Goal: Task Accomplishment & Management: Use online tool/utility

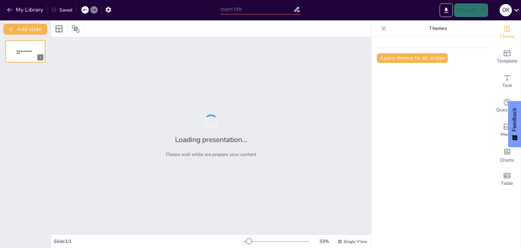
type input "Saugumo užtikrinimas informatikos klasėje: Elgesio gairės"
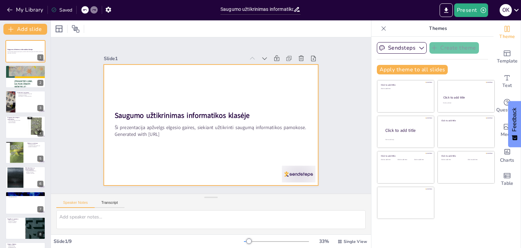
click at [309, 120] on div at bounding box center [204, 122] width 241 height 233
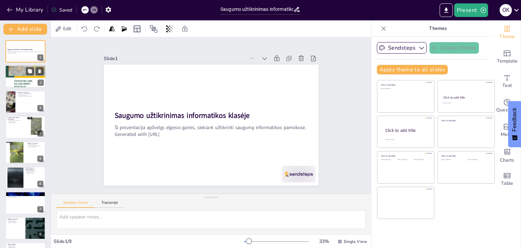
click at [16, 79] on div at bounding box center [25, 76] width 41 height 54
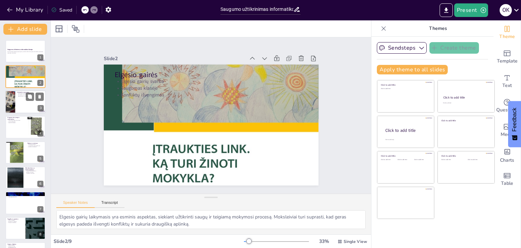
click at [12, 98] on div at bounding box center [10, 101] width 41 height 23
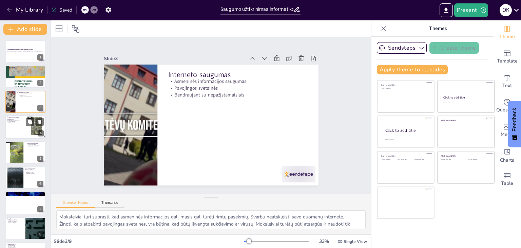
click at [18, 125] on div at bounding box center [25, 126] width 41 height 23
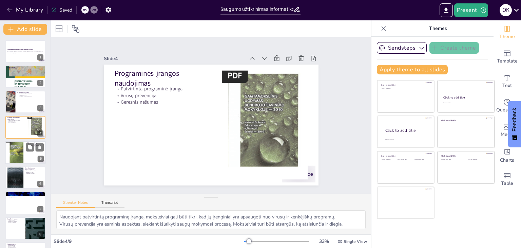
click at [15, 150] on div at bounding box center [15, 152] width 20 height 27
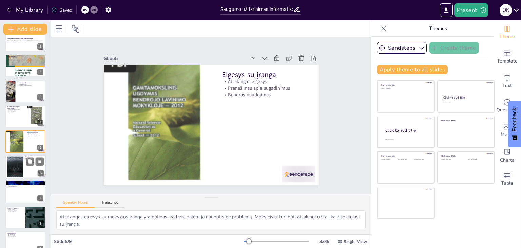
click at [14, 166] on div at bounding box center [15, 166] width 37 height 21
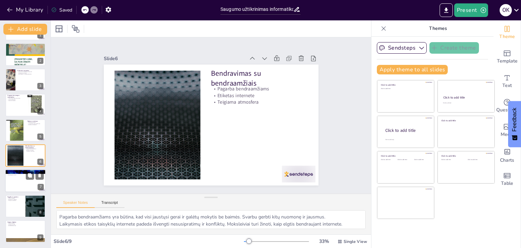
click at [13, 178] on div at bounding box center [25, 180] width 41 height 23
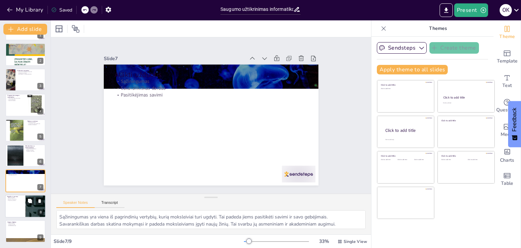
click at [22, 207] on div at bounding box center [25, 205] width 41 height 23
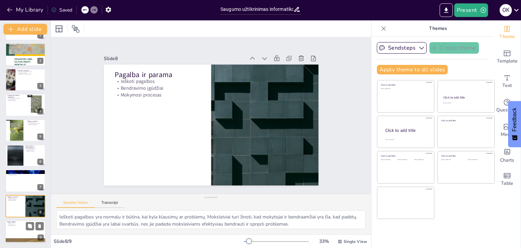
click at [14, 228] on div at bounding box center [25, 230] width 41 height 23
type textarea "Moksleiviai turi suprasti, kad jų elgesys turi tiesioginę įtaką mokymosi aplink…"
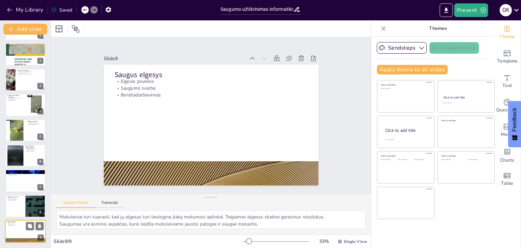
scroll to position [22, 0]
